Goal: Task Accomplishment & Management: Manage account settings

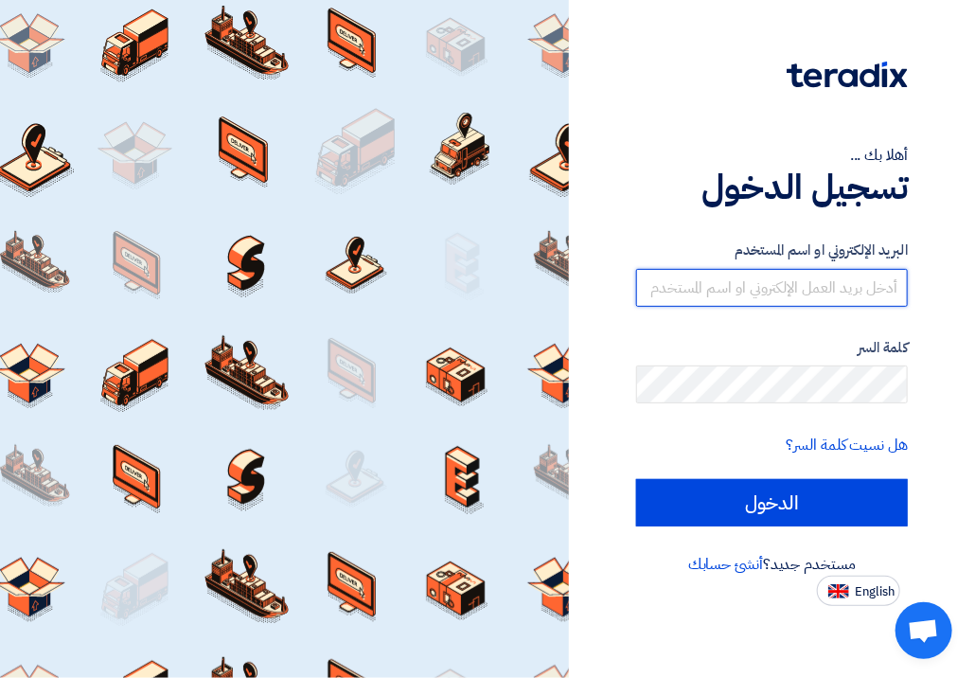
click at [855, 295] on input "text" at bounding box center [772, 288] width 272 height 38
click at [724, 563] on link "أنشئ حسابك" at bounding box center [726, 564] width 75 height 23
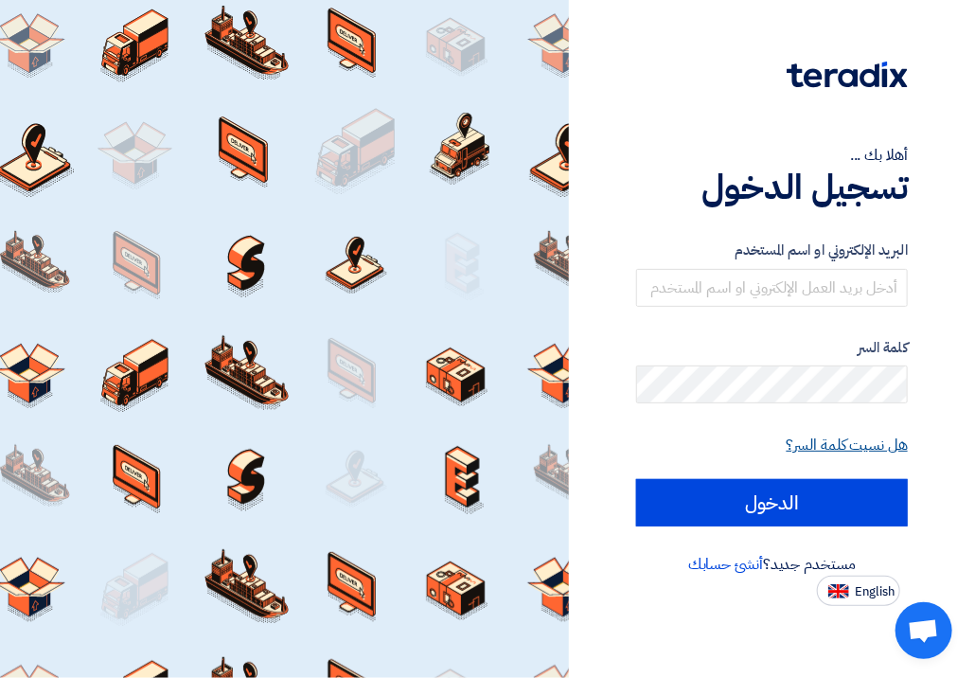
click at [816, 441] on link "هل نسيت كلمة السر؟" at bounding box center [847, 445] width 121 height 23
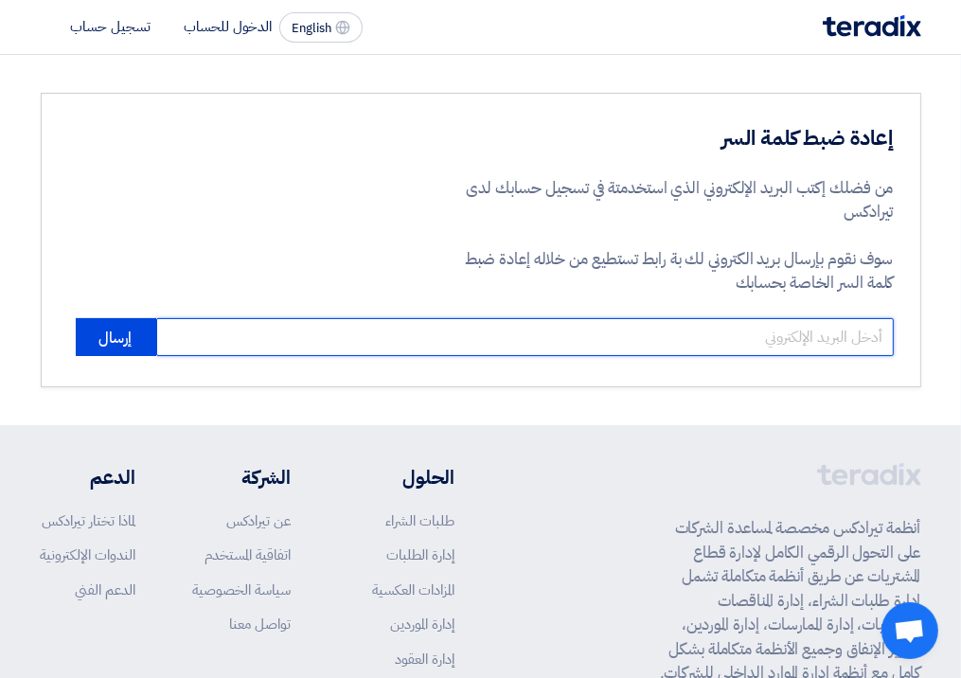
click at [674, 350] on input "email" at bounding box center [525, 337] width 738 height 38
